Goal: Consume media (video, audio): Consume media (video, audio)

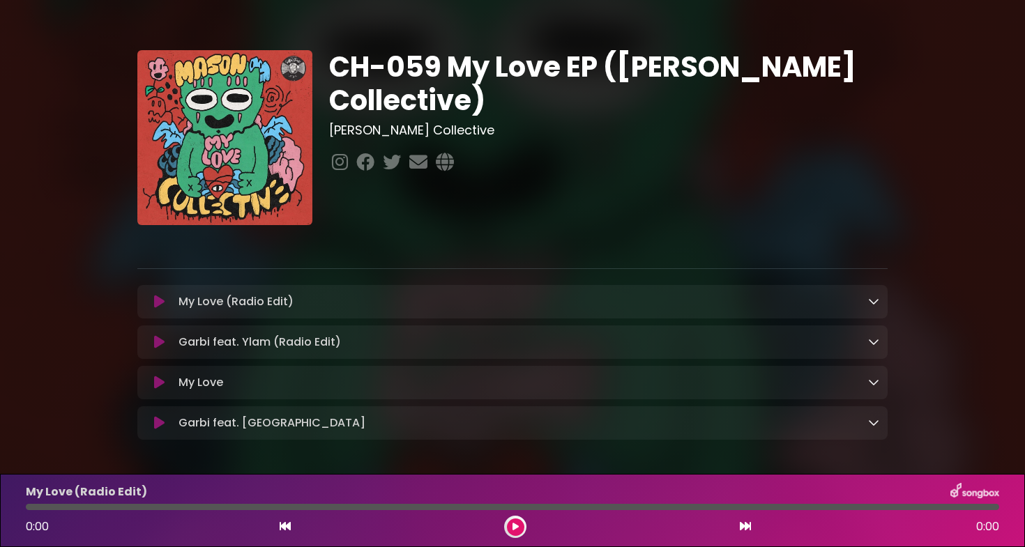
click at [874, 381] on icon at bounding box center [873, 381] width 11 height 11
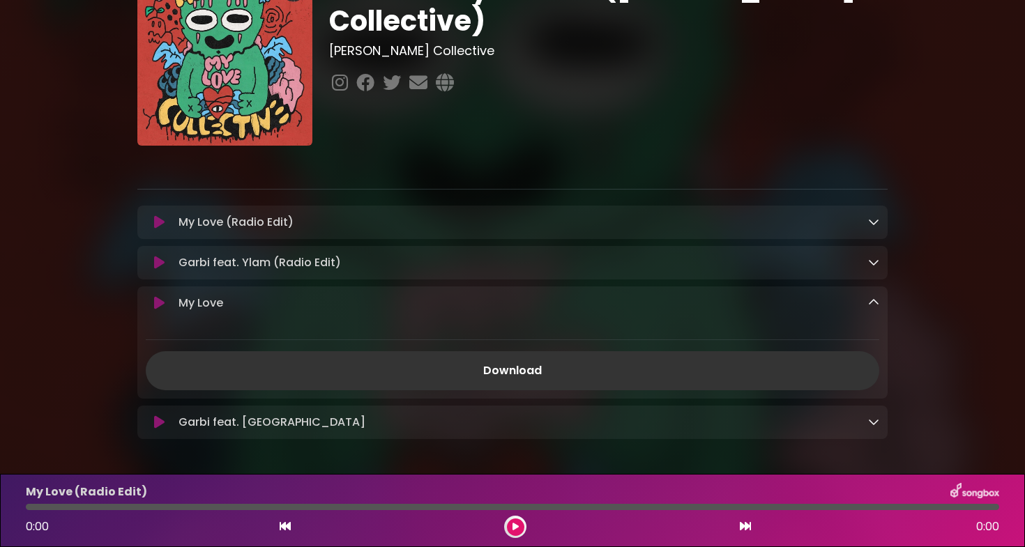
scroll to position [98, 0]
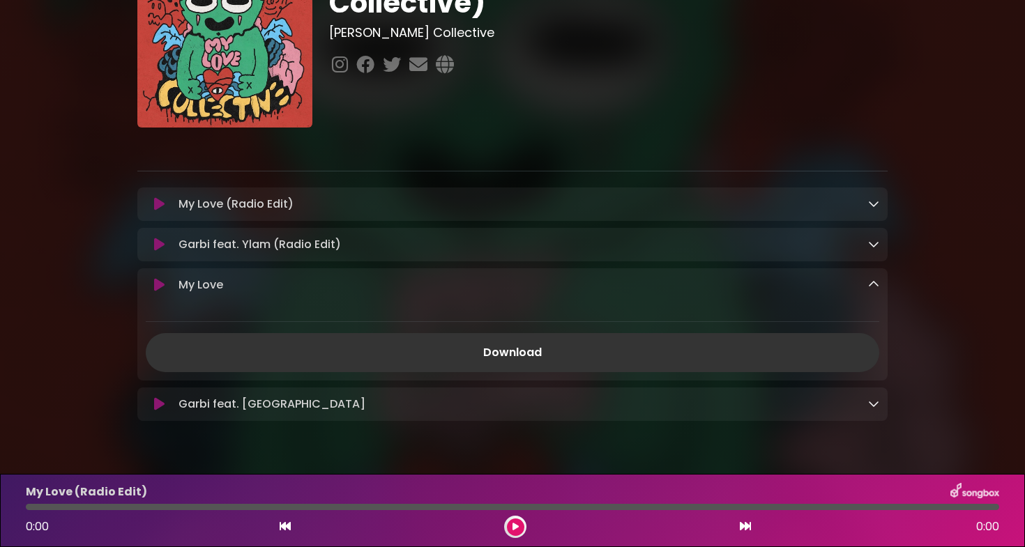
click at [874, 286] on icon at bounding box center [873, 284] width 11 height 11
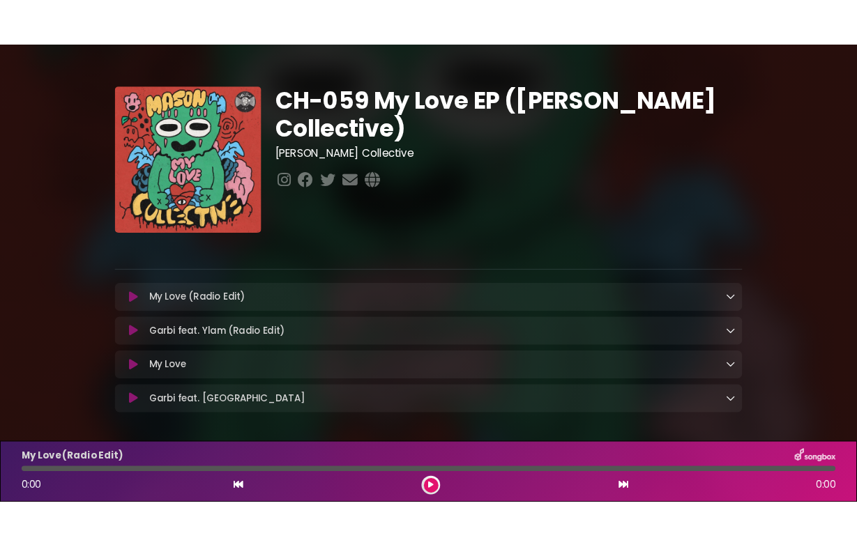
scroll to position [0, 0]
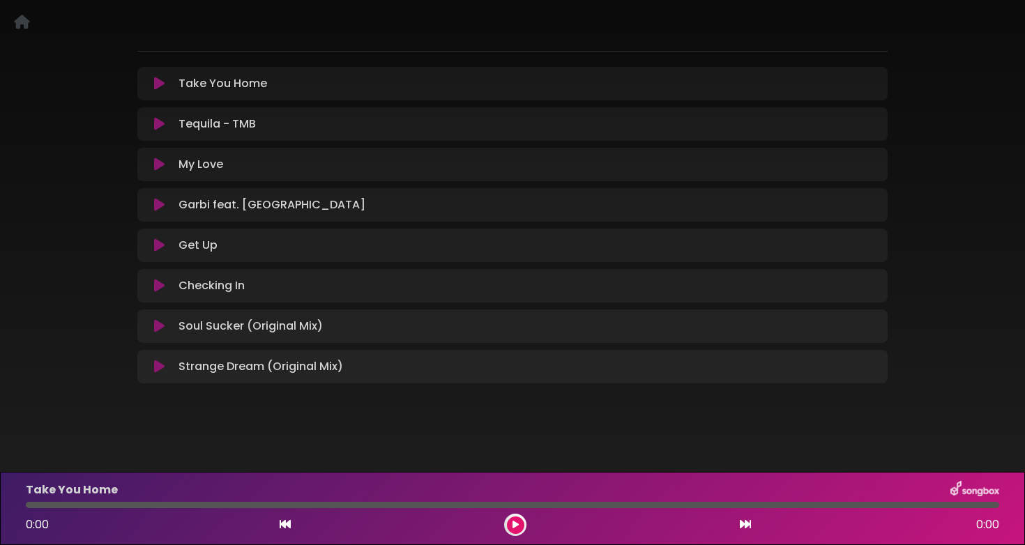
scroll to position [108, 0]
click at [158, 123] on icon at bounding box center [159, 124] width 10 height 14
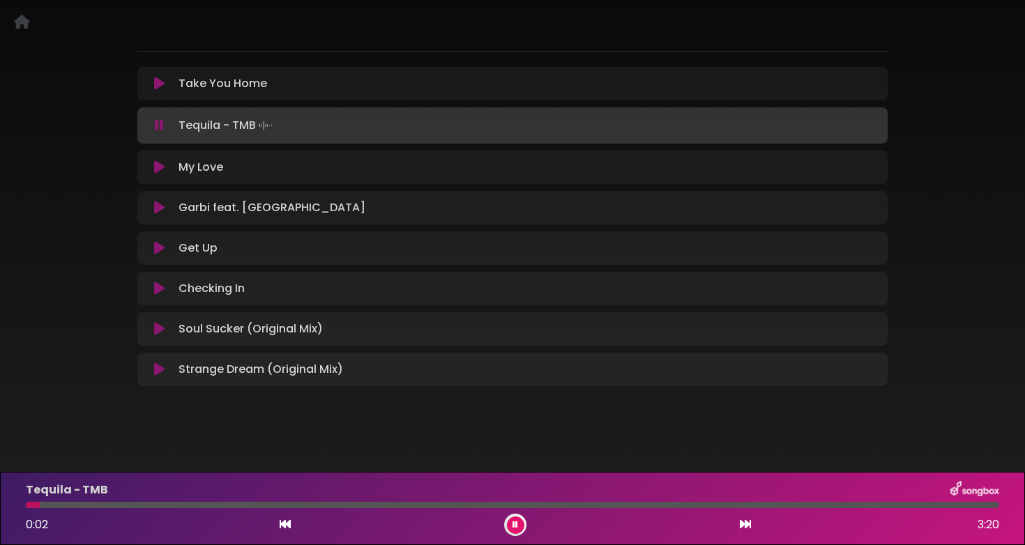
click at [312, 506] on div at bounding box center [512, 505] width 973 height 6
click at [485, 504] on div at bounding box center [512, 505] width 973 height 6
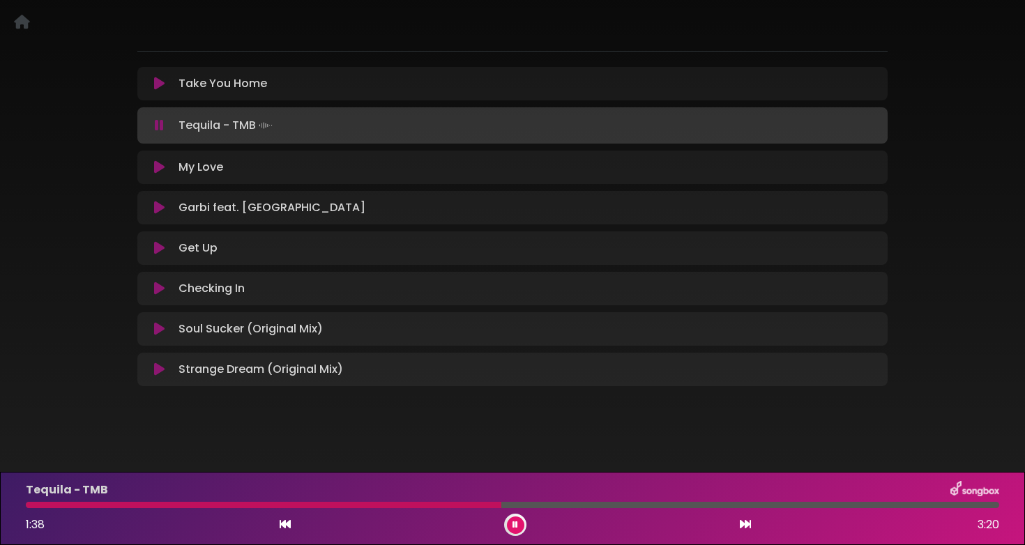
click at [669, 508] on div at bounding box center [512, 505] width 973 height 6
click at [913, 504] on div at bounding box center [512, 505] width 973 height 6
